Goal: Navigation & Orientation: Go to known website

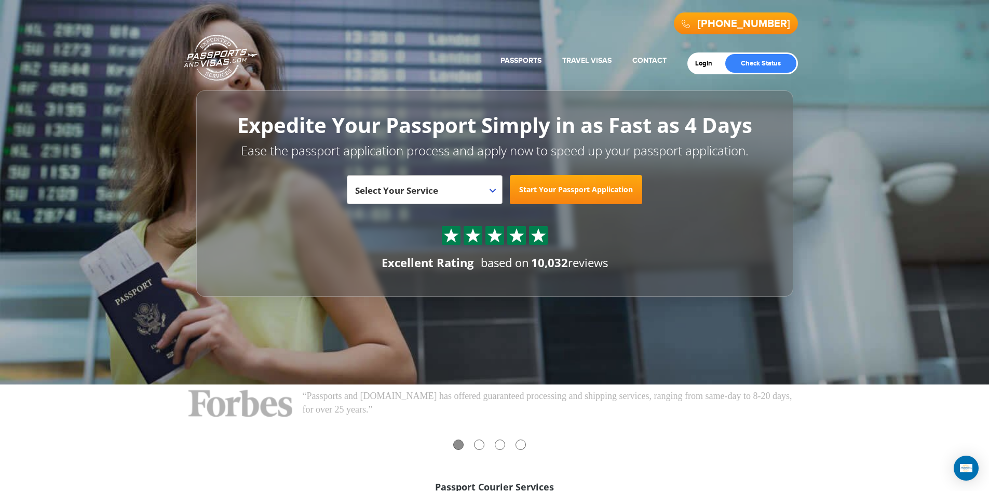
click at [870, 98] on header "[PHONE_NUMBER] Passports & [DOMAIN_NAME] Get Passport Get Visa Login Check Stat…" at bounding box center [494, 148] width 989 height 297
click at [704, 64] on link "Login" at bounding box center [707, 63] width 24 height 8
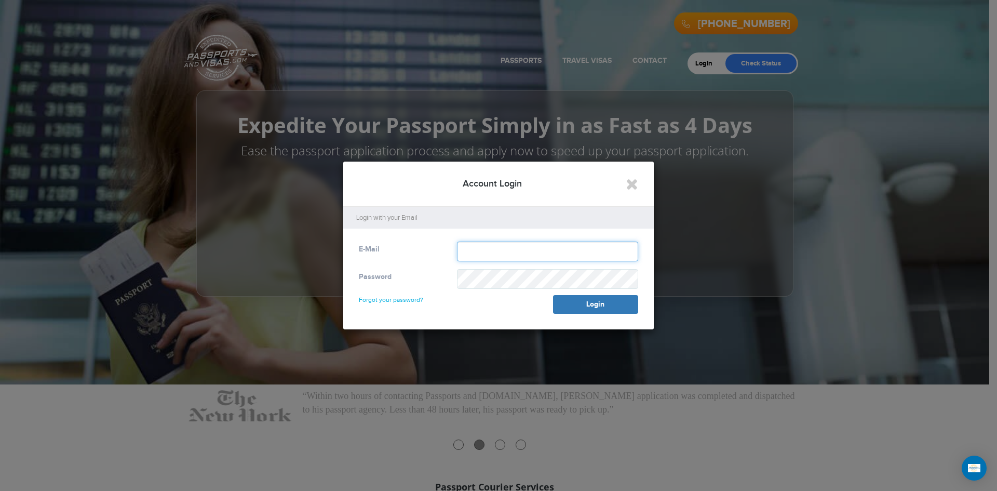
click at [481, 251] on input "text" at bounding box center [547, 252] width 181 height 20
type input "**********"
click at [633, 183] on icon "Close" at bounding box center [632, 184] width 12 height 16
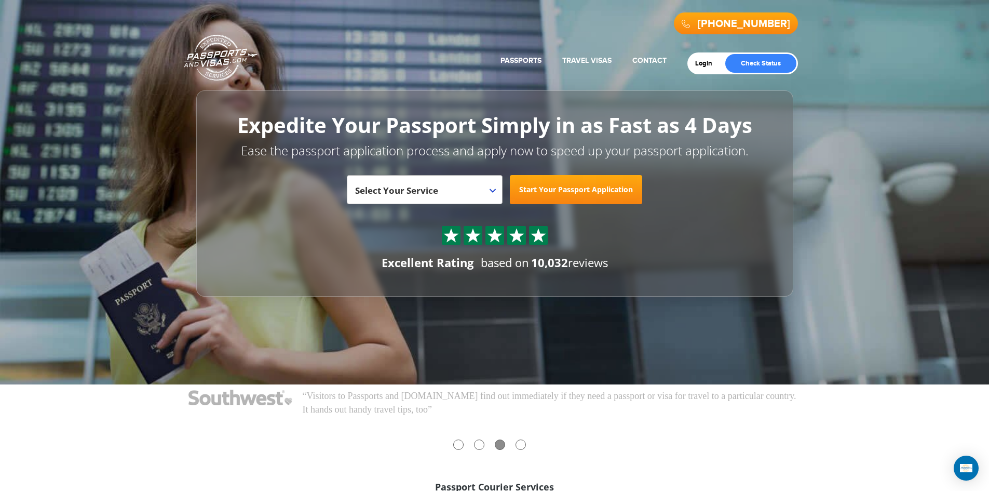
click at [823, 130] on header "[PHONE_NUMBER] Passports & [DOMAIN_NAME] Get Passport Get Visa Login Check Stat…" at bounding box center [494, 148] width 989 height 297
click at [359, 331] on div "[PHONE_NUMBER] Passports & [DOMAIN_NAME] Get Passport Get Visa Login Check Stat…" at bounding box center [494, 192] width 989 height 384
